Goal: Transaction & Acquisition: Purchase product/service

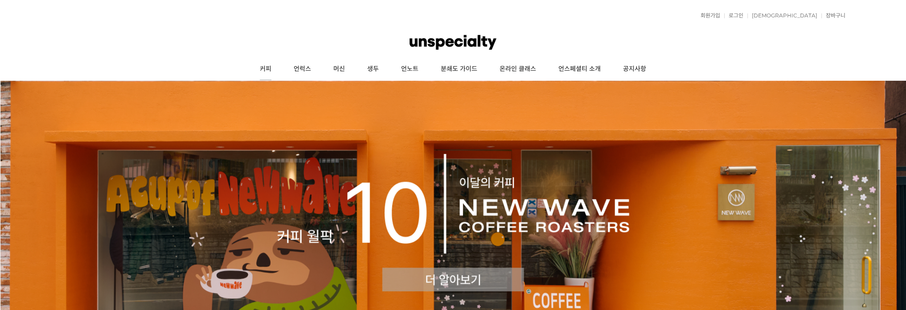
click at [262, 70] on link "커피" at bounding box center [266, 69] width 34 height 22
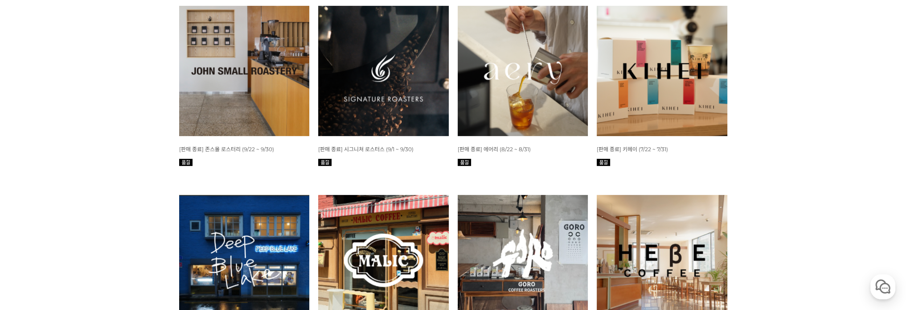
scroll to position [201, 0]
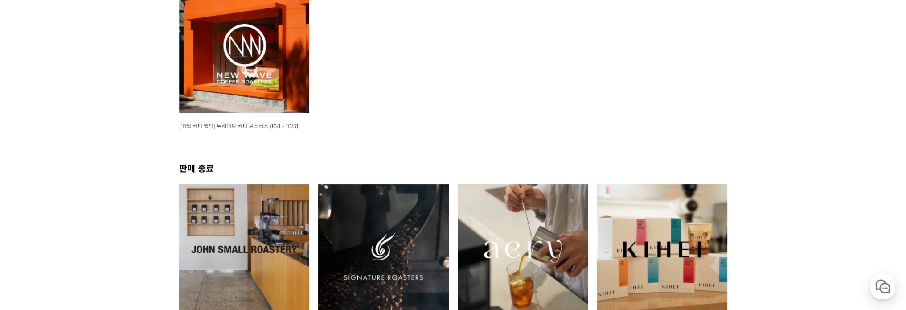
click at [272, 109] on img at bounding box center [244, 47] width 131 height 131
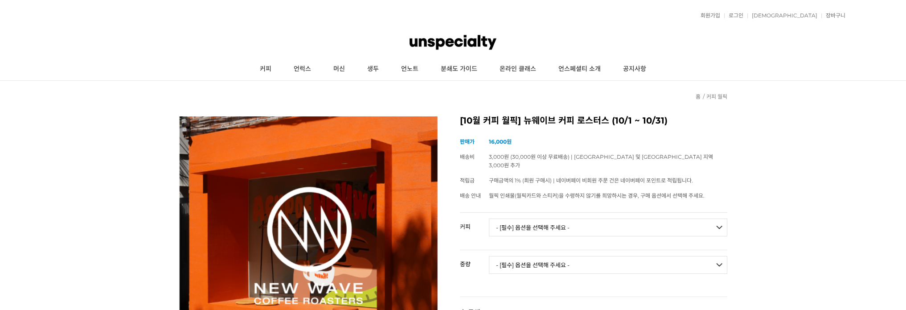
click at [510, 218] on select "- [필수] 옵션을 선택해 주세요 - ------------------- 언스페셜티 분쇄도 가이드 종이 받기 (주문 1건당 최대 1개 제공) …" at bounding box center [608, 227] width 238 height 18
click at [520, 220] on select "- [필수] 옵션을 선택해 주세요 - ------------------- 언스페셜티 분쇄도 가이드 종이 받기 (주문 1건당 최대 1개 제공) …" at bounding box center [608, 227] width 238 height 18
select select "써드 웨이브 : 레어 ([PERSON_NAME])"
click at [489, 218] on select "- [필수] 옵션을 선택해 주세요 - ------------------- 언스페셜티 분쇄도 가이드 종이 받기 (주문 1건당 최대 1개 제공) …" at bounding box center [608, 227] width 238 height 18
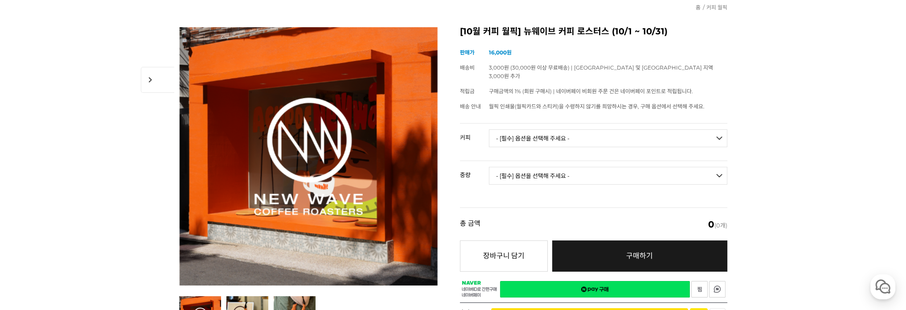
click at [585, 169] on select "- [필수] 옵션을 선택해 주세요 - ------------------- 200g 500g 1kg" at bounding box center [608, 176] width 238 height 18
select select "1kg"
click at [489, 167] on select "- [필수] 옵션을 선택해 주세요 - ------------------- 200g 500g 1kg" at bounding box center [608, 176] width 238 height 18
select select "*"
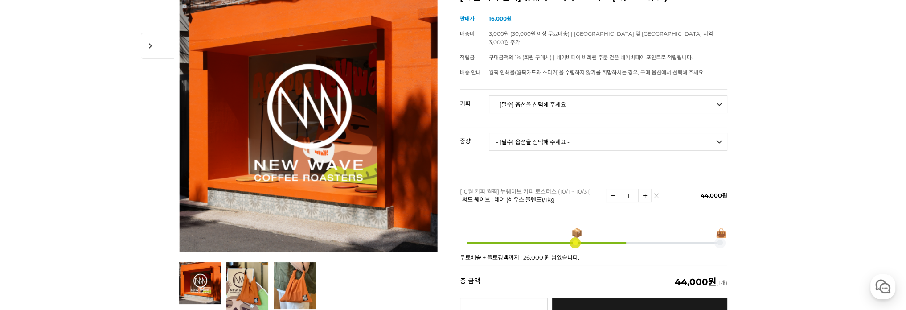
scroll to position [178, 0]
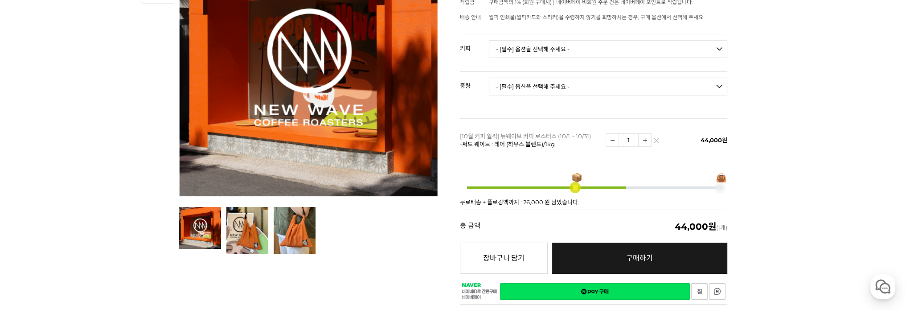
click at [613, 174] on span at bounding box center [575, 187] width 78 height 78
